Goal: Task Accomplishment & Management: Manage account settings

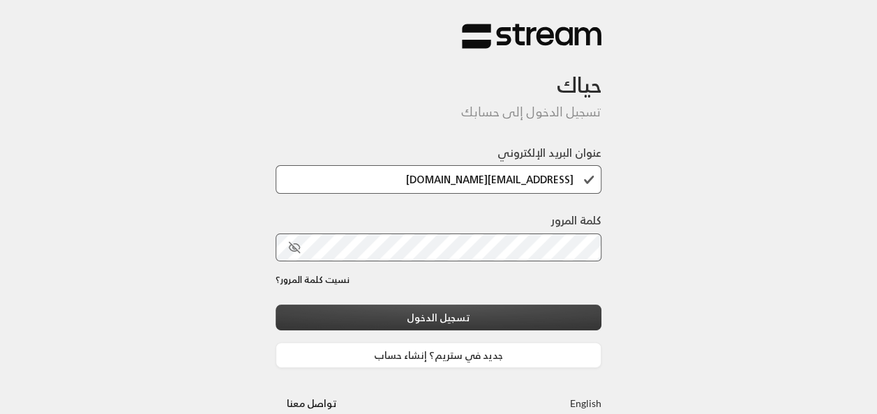
click at [509, 318] on button "تسجيل الدخول" at bounding box center [438, 318] width 326 height 26
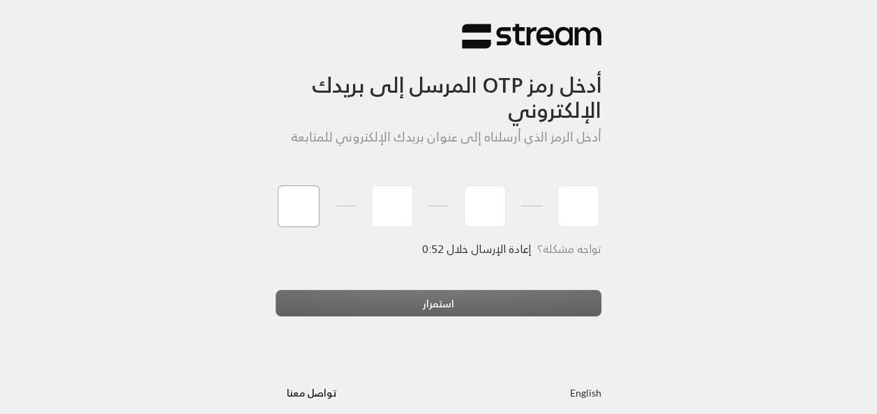
type input "2"
type input "4"
type input "1"
type input "0"
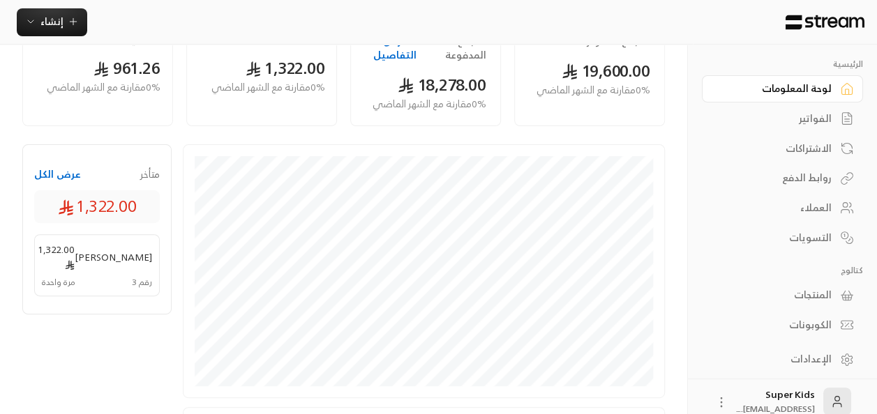
scroll to position [133, 0]
click at [822, 121] on div "الفواتير" at bounding box center [775, 119] width 112 height 14
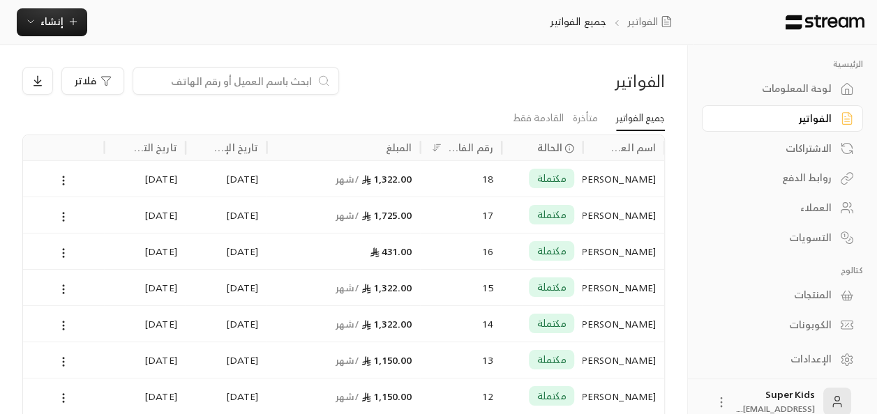
click at [116, 347] on div "[DATE]" at bounding box center [144, 360] width 65 height 36
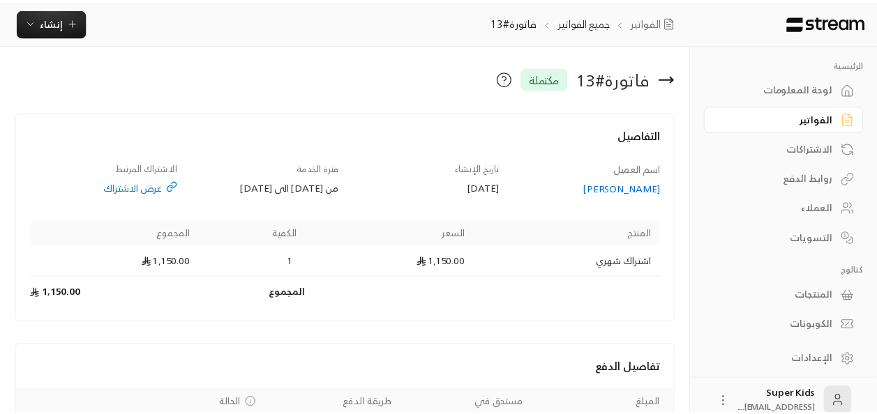
scroll to position [8, 0]
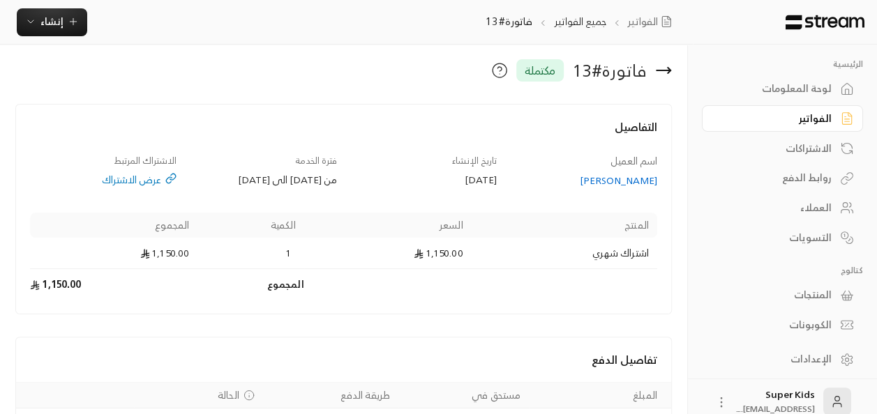
click at [661, 66] on icon at bounding box center [663, 70] width 17 height 17
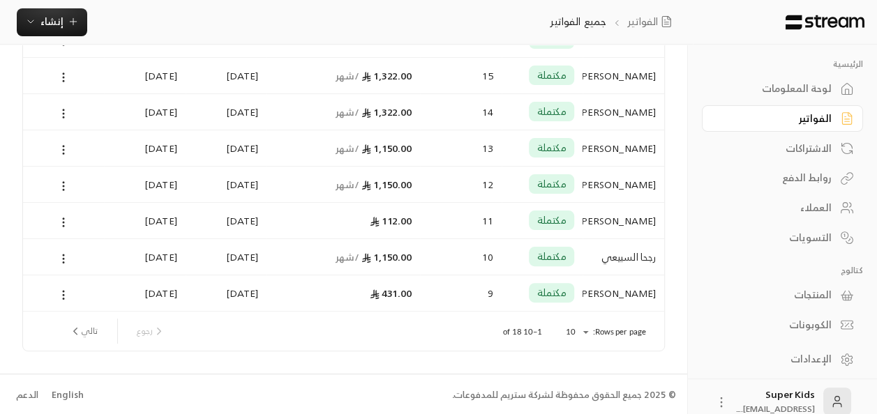
scroll to position [213, 0]
click at [81, 331] on button "تالي" at bounding box center [83, 331] width 40 height 24
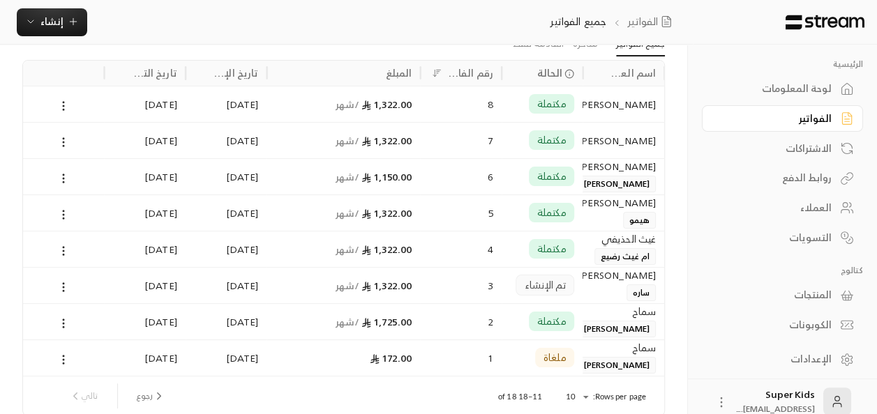
scroll to position [0, 0]
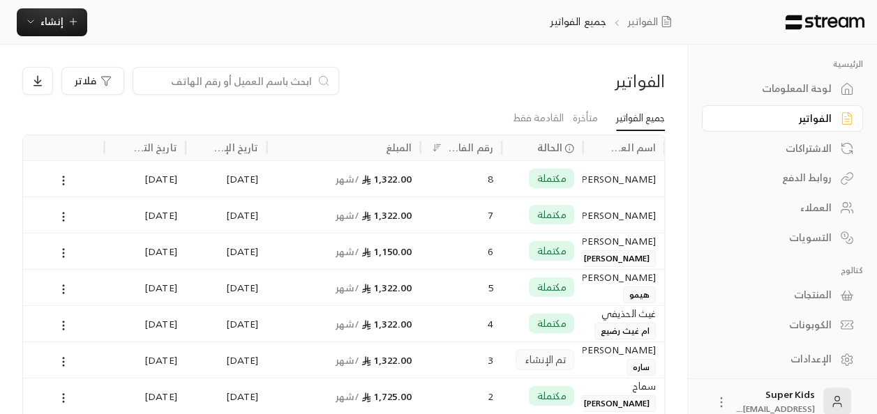
click at [819, 147] on div "الاشتراكات" at bounding box center [775, 149] width 112 height 14
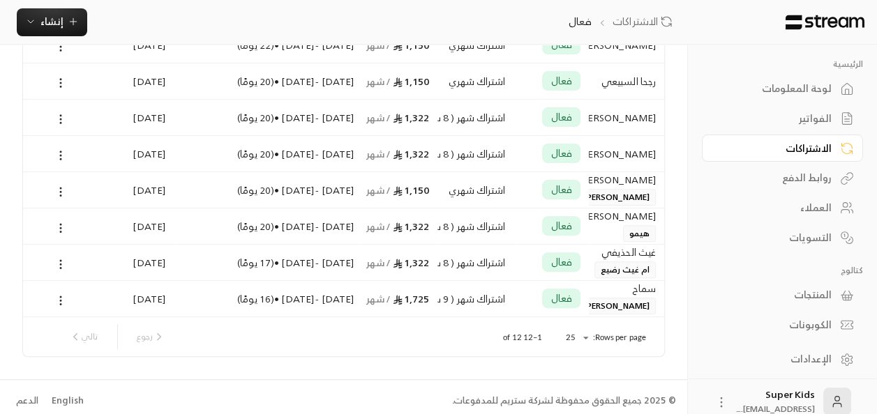
scroll to position [282, 0]
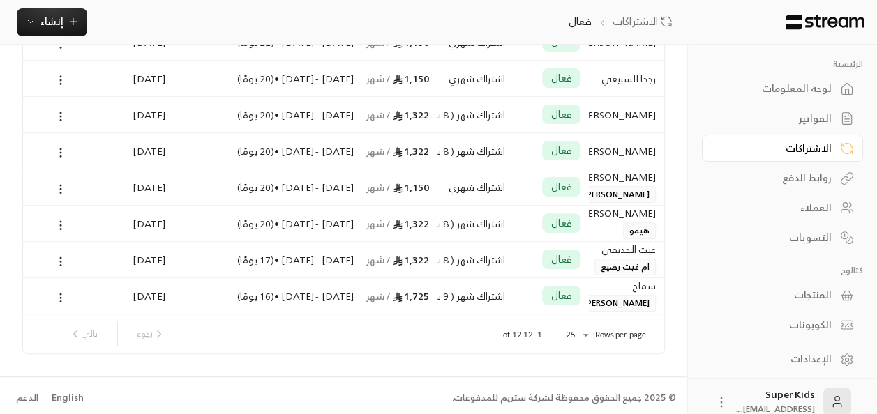
click at [84, 332] on div "رجوع تالي" at bounding box center [116, 334] width 107 height 25
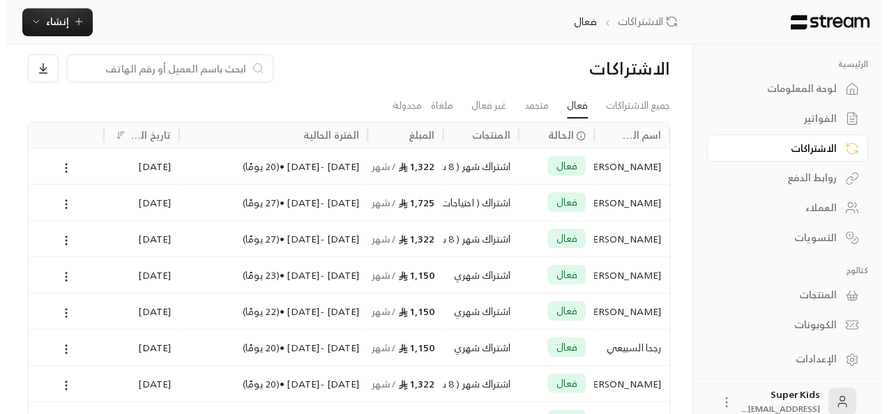
scroll to position [0, 0]
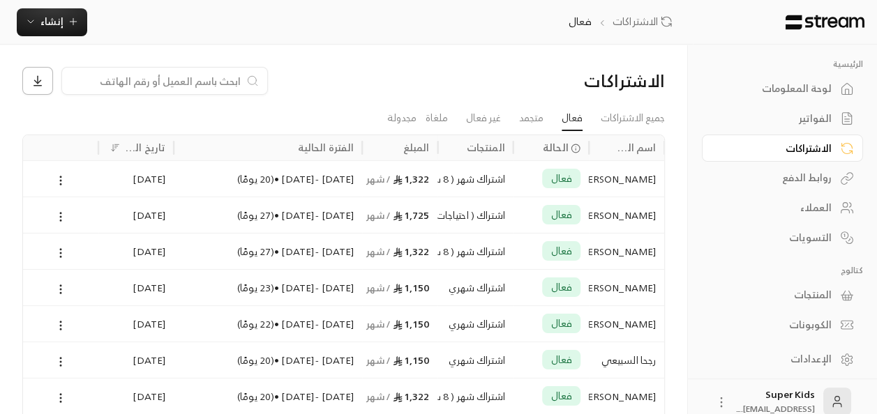
click at [42, 81] on icon at bounding box center [37, 81] width 13 height 13
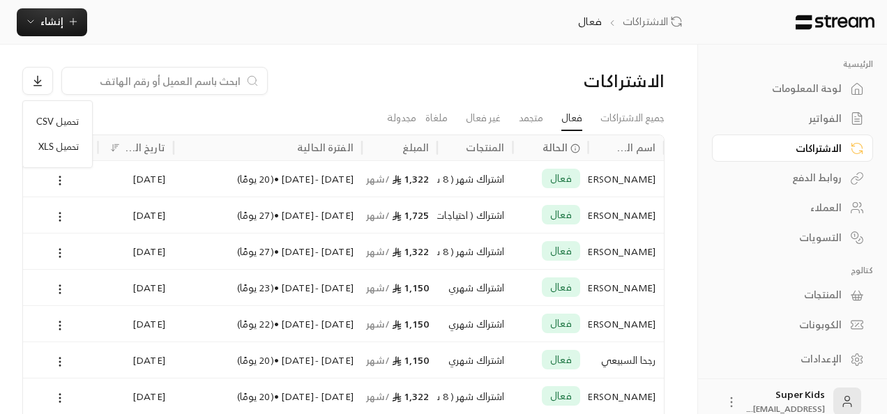
click at [333, 82] on div at bounding box center [443, 207] width 887 height 414
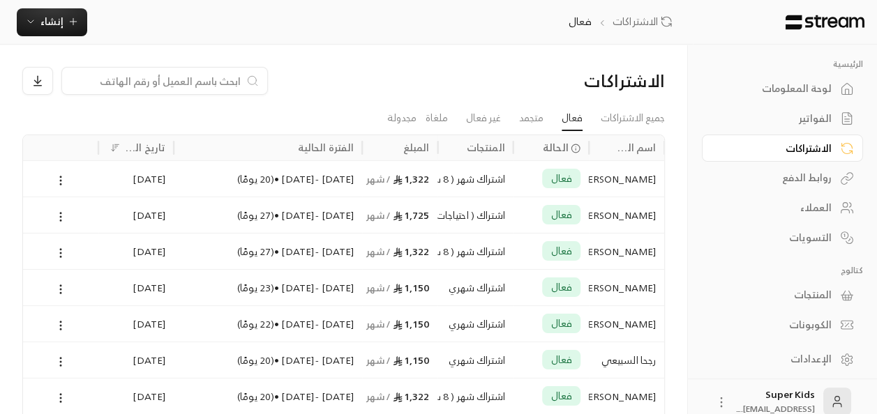
click at [816, 172] on div "روابط الدفع" at bounding box center [775, 178] width 112 height 14
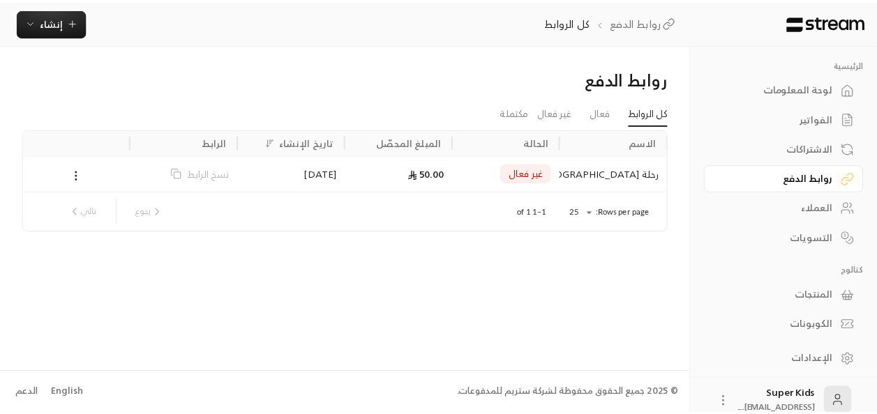
scroll to position [15, 0]
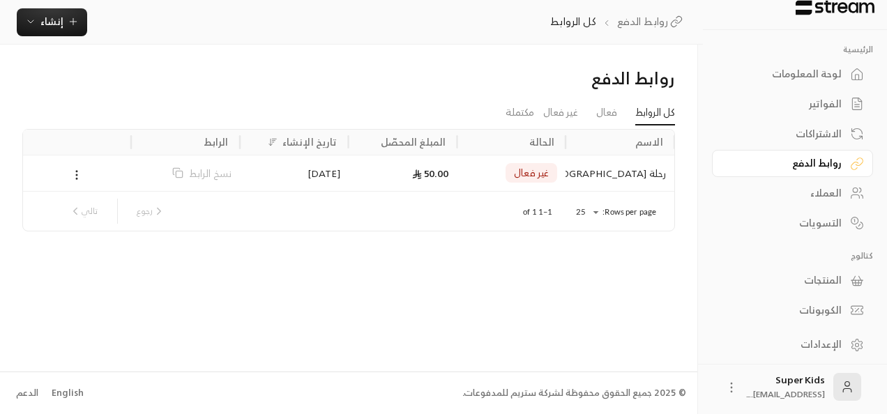
click at [799, 198] on div "العملاء" at bounding box center [786, 193] width 112 height 14
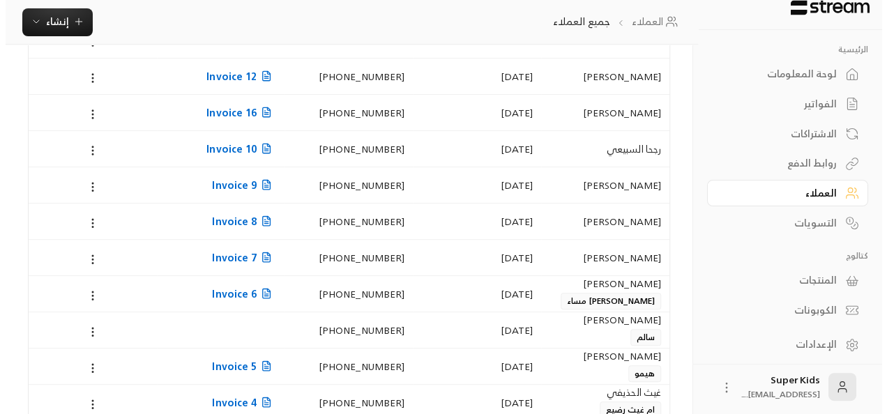
scroll to position [269, 0]
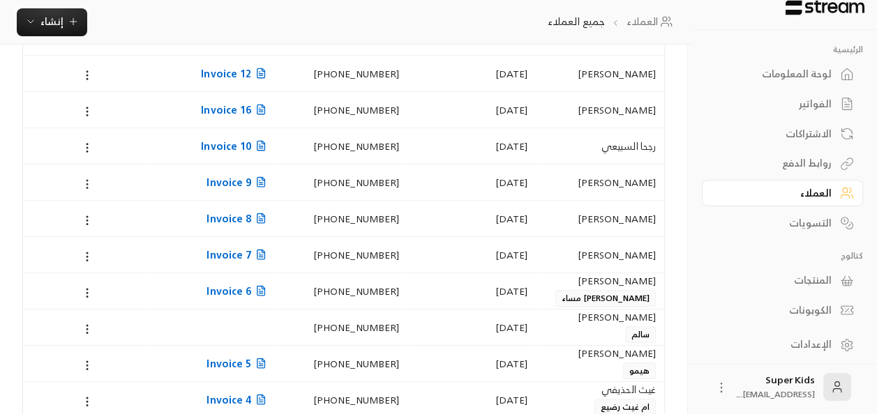
click at [86, 183] on circle at bounding box center [86, 183] width 1 height 1
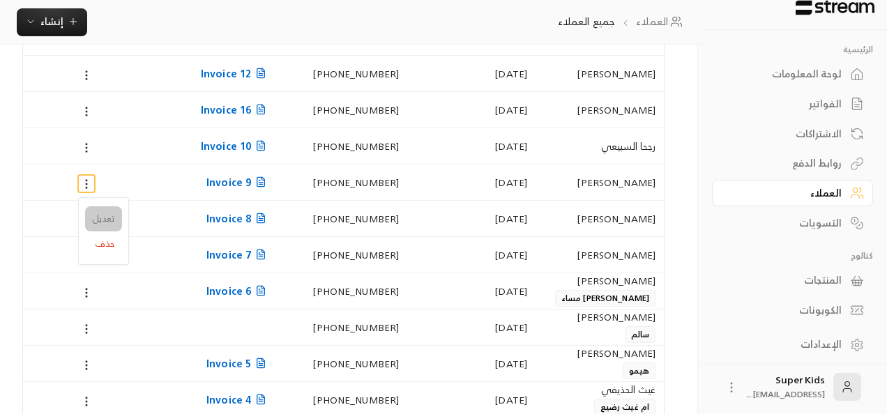
click at [104, 213] on li "تعديل" at bounding box center [103, 218] width 37 height 25
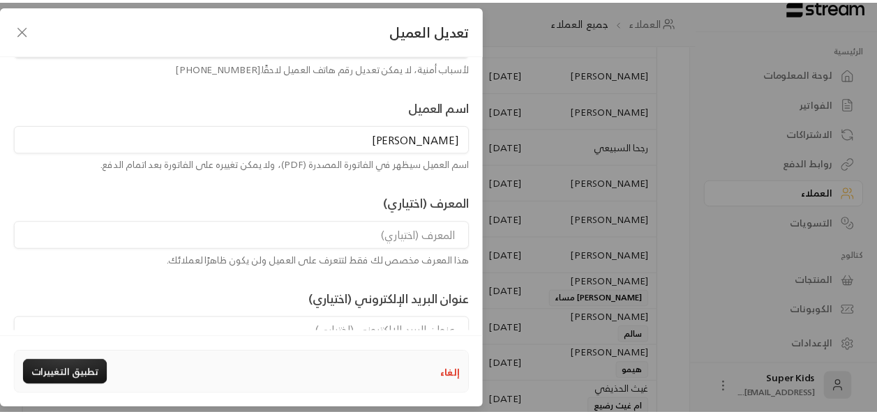
scroll to position [0, 0]
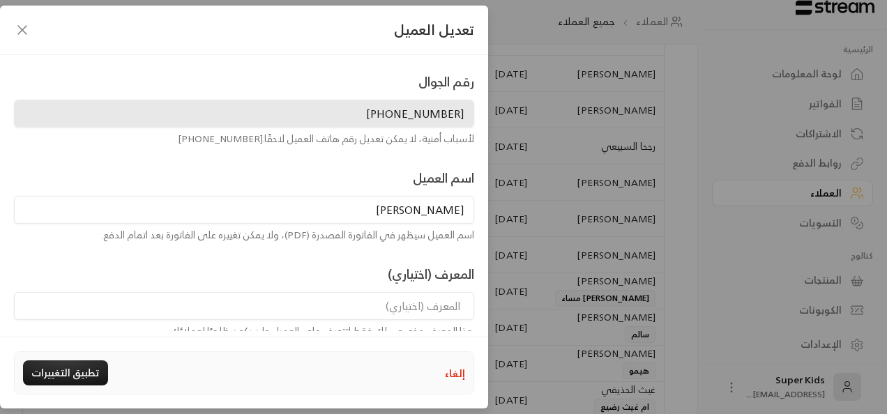
click at [448, 368] on button "إلغاء" at bounding box center [455, 373] width 20 height 15
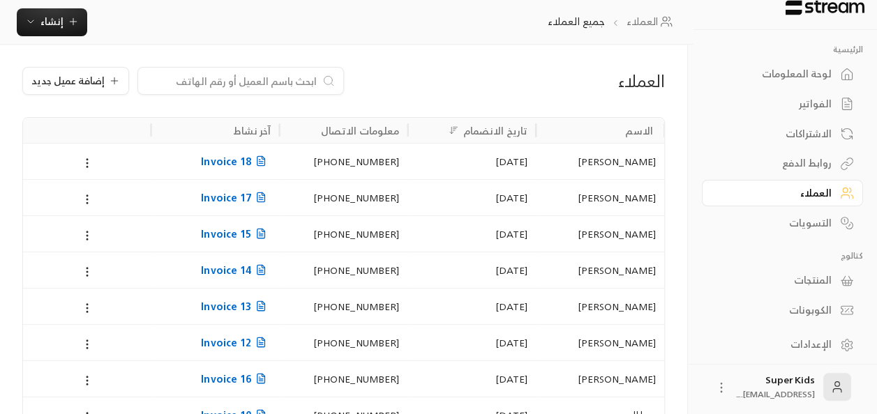
click at [812, 77] on div "لوحة المعلومات" at bounding box center [775, 74] width 112 height 14
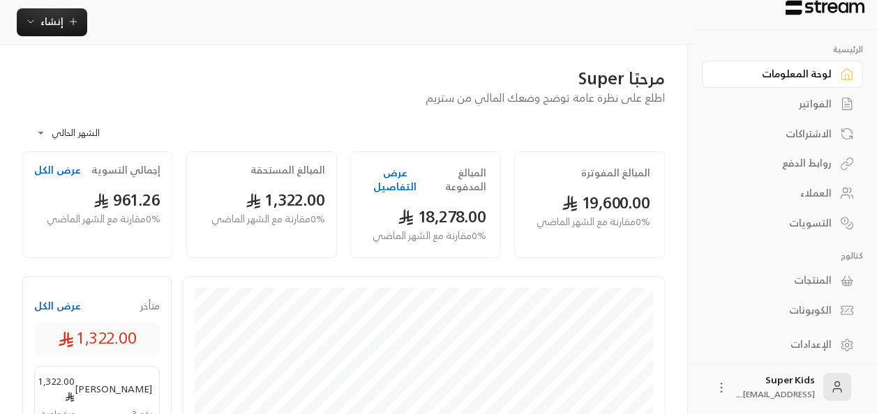
click at [824, 105] on div "الفواتير" at bounding box center [775, 104] width 112 height 14
